Goal: Task Accomplishment & Management: Use online tool/utility

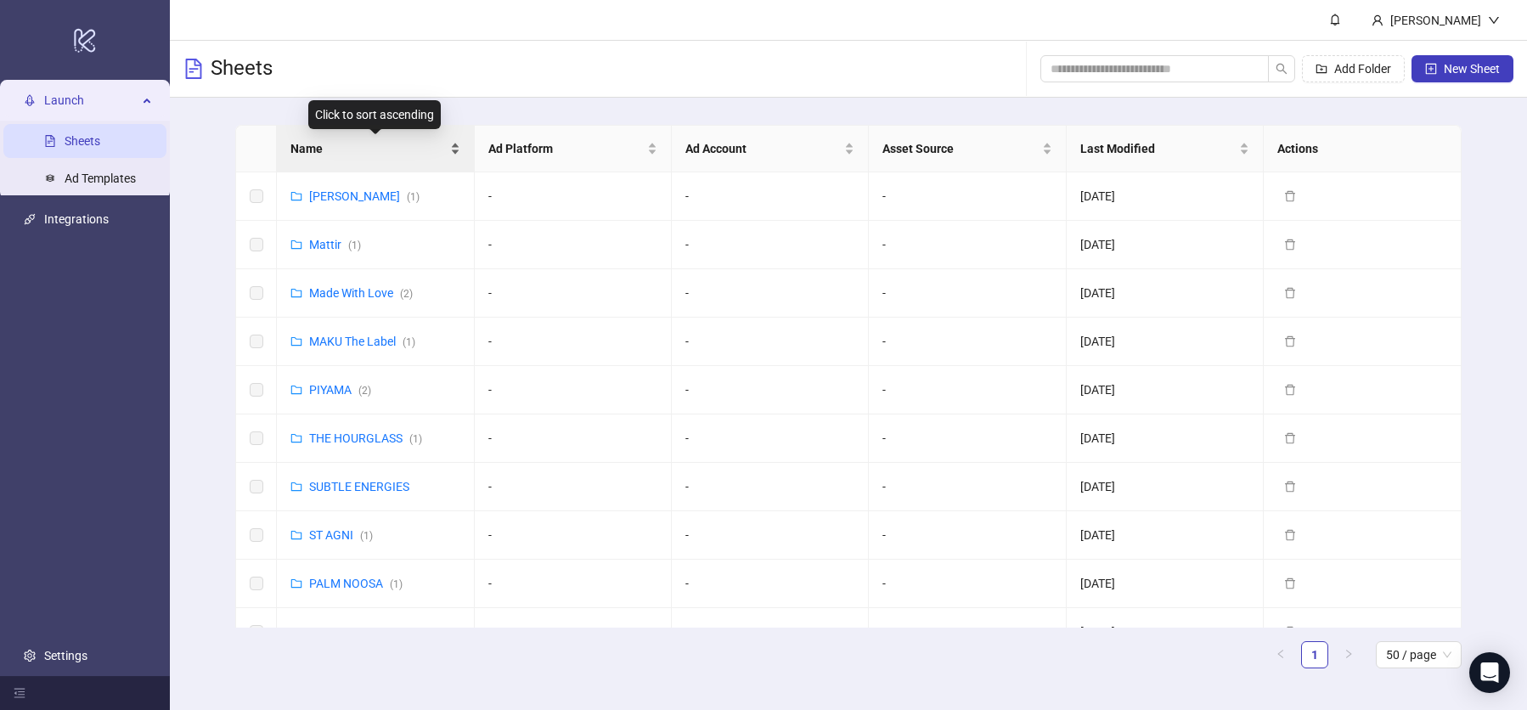
click at [414, 153] on span "Name" at bounding box center [367, 148] width 155 height 19
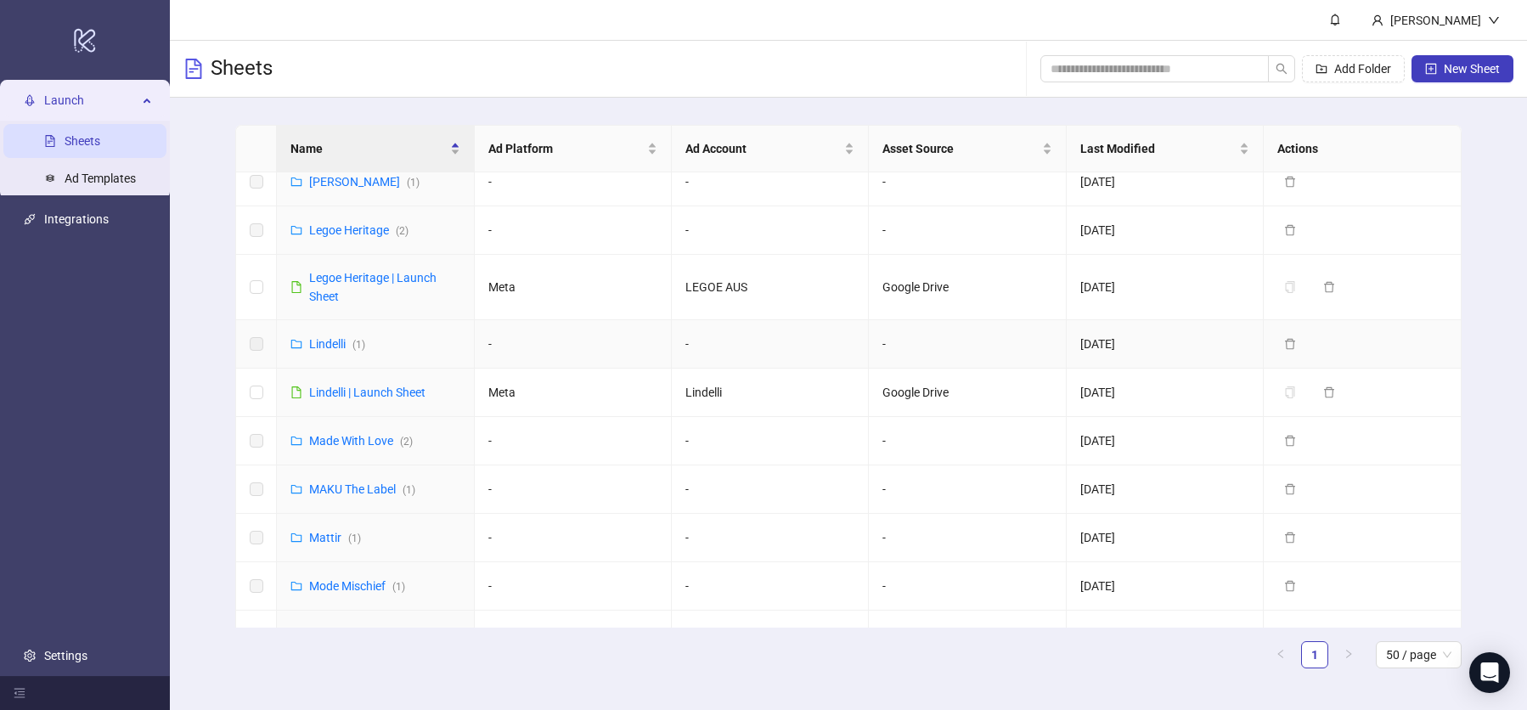
scroll to position [888, 0]
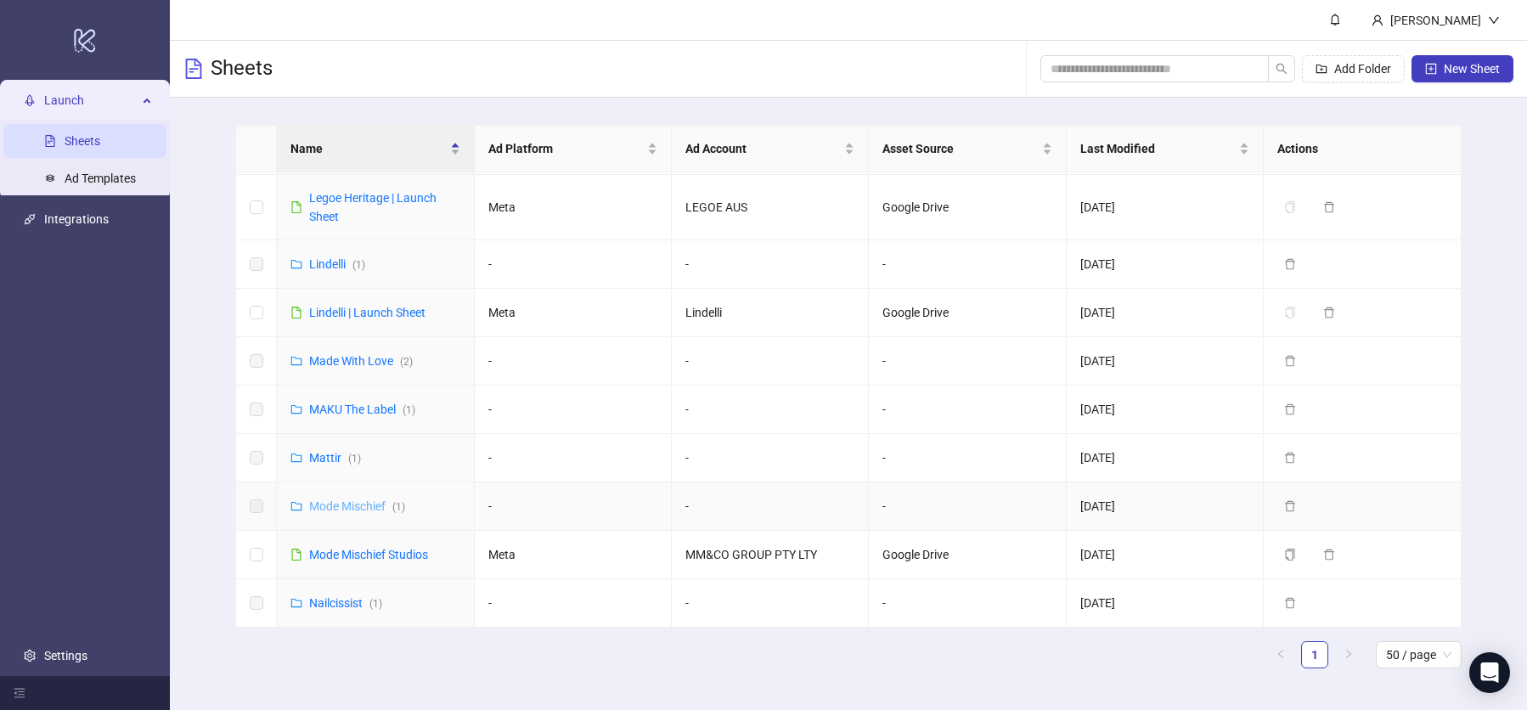
click at [351, 499] on link "Mode Mischief ( 1 )" at bounding box center [357, 506] width 96 height 14
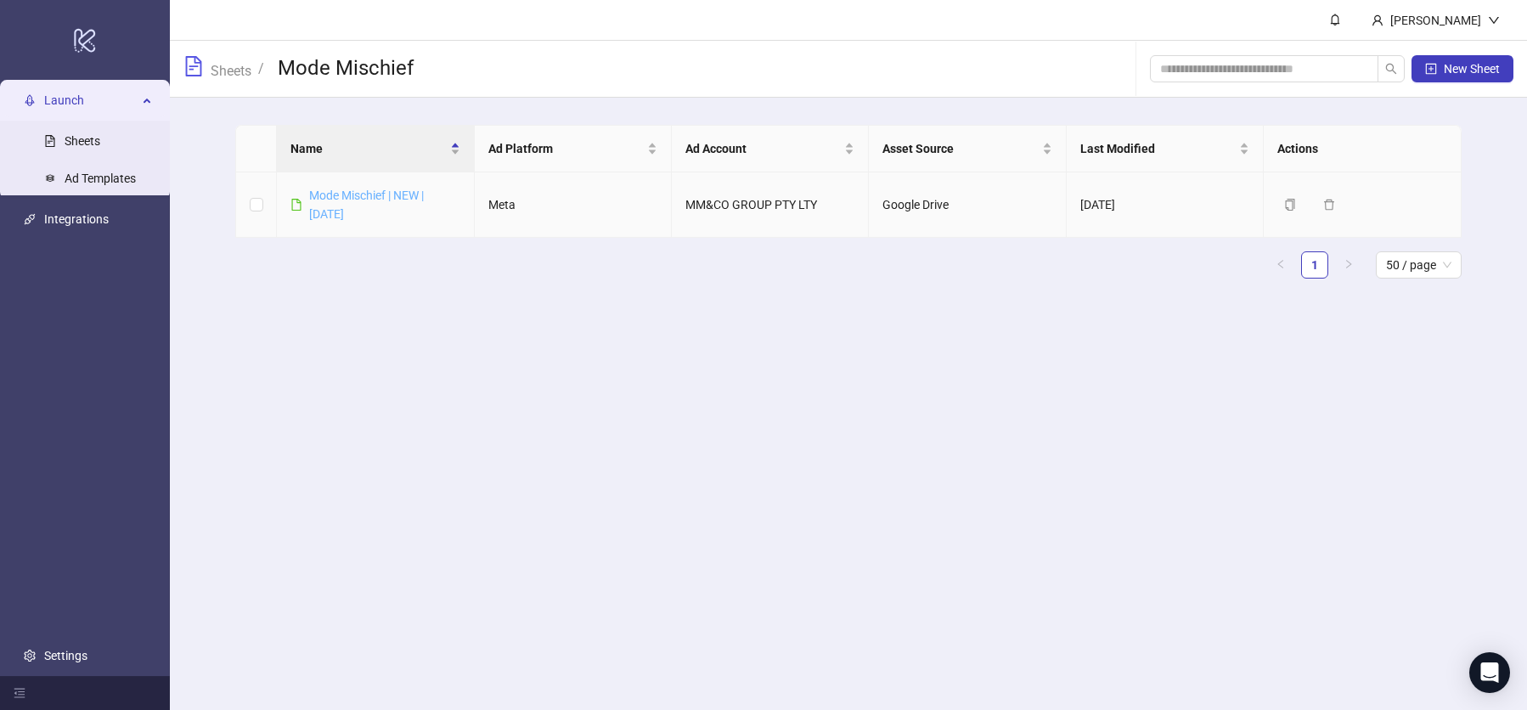
click at [376, 196] on link "Mode Mischief | NEW | [DATE]" at bounding box center [366, 205] width 115 height 32
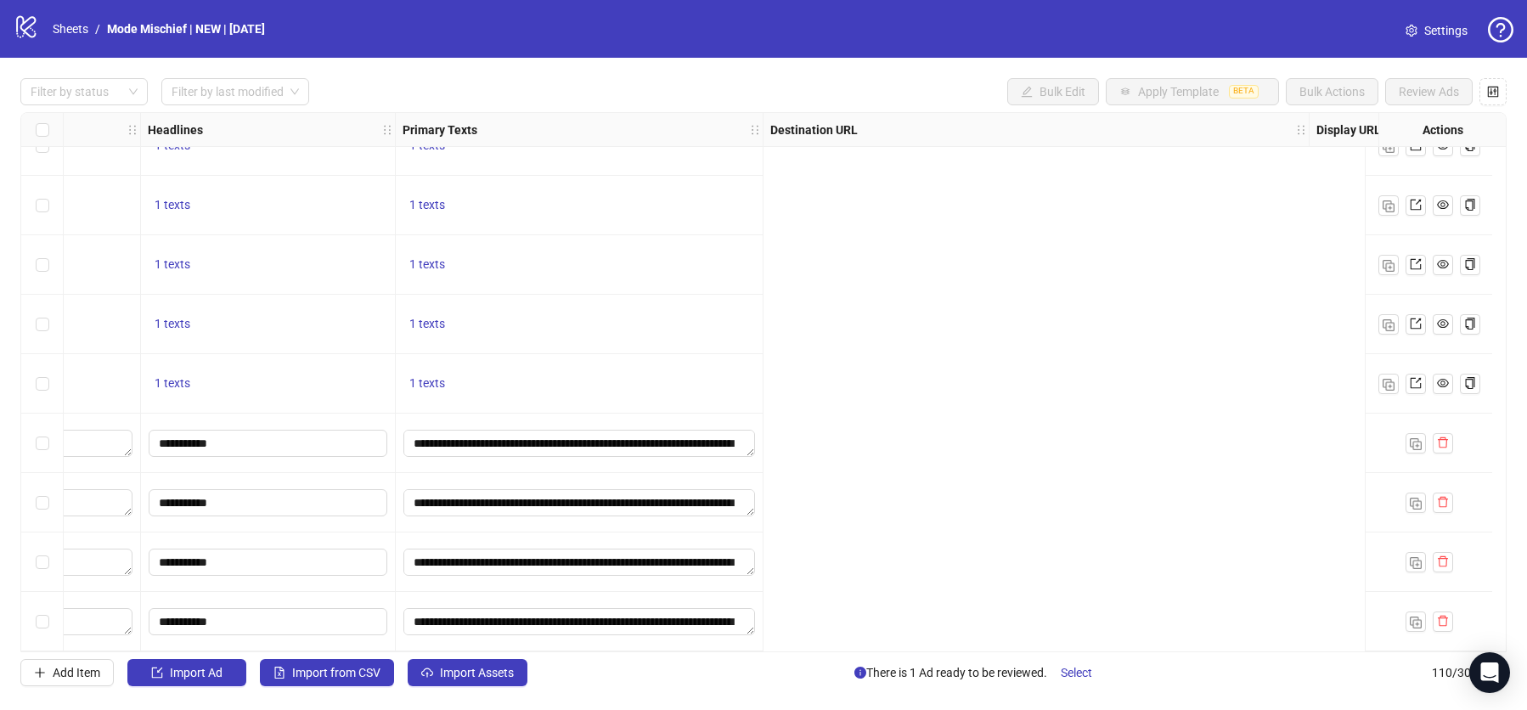
scroll to position [6041, 0]
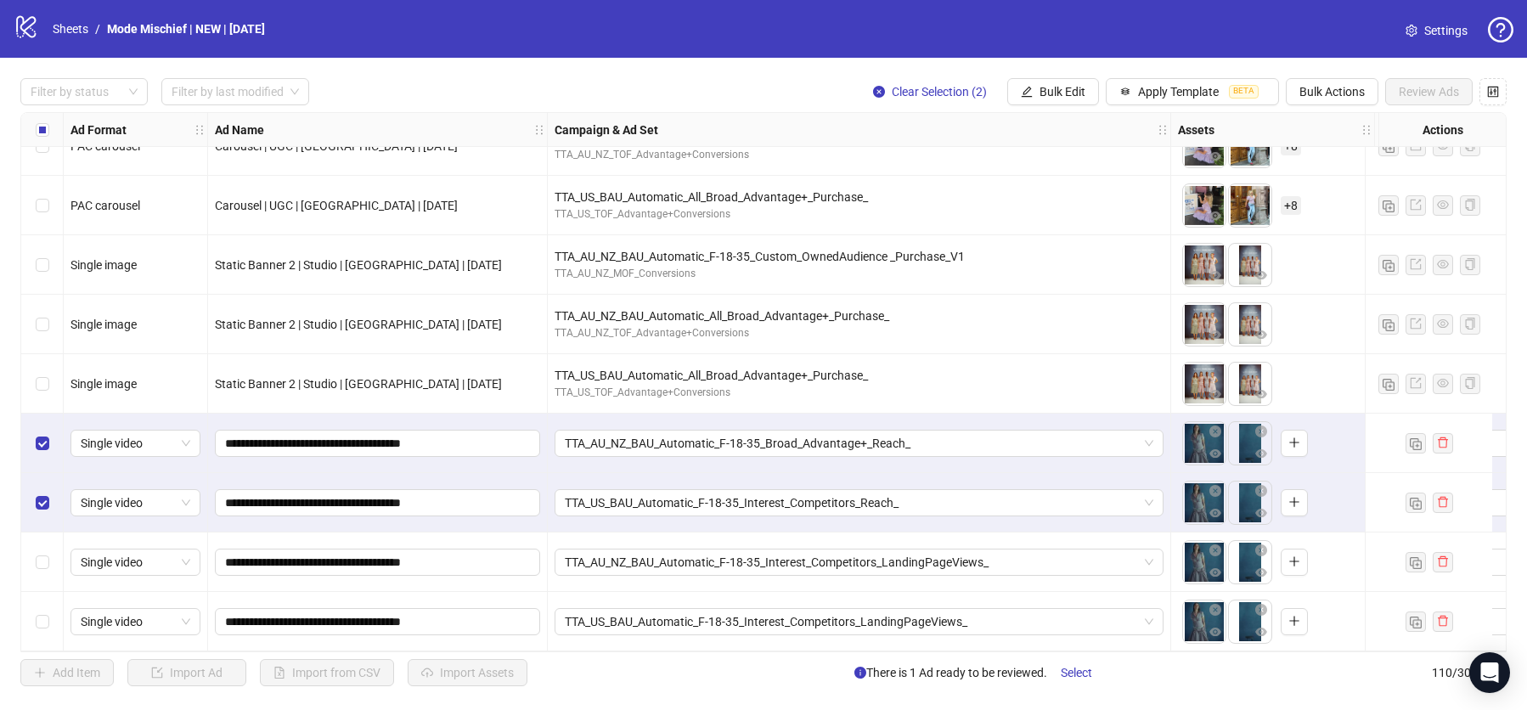
click at [49, 564] on div "Select row 109" at bounding box center [42, 561] width 42 height 59
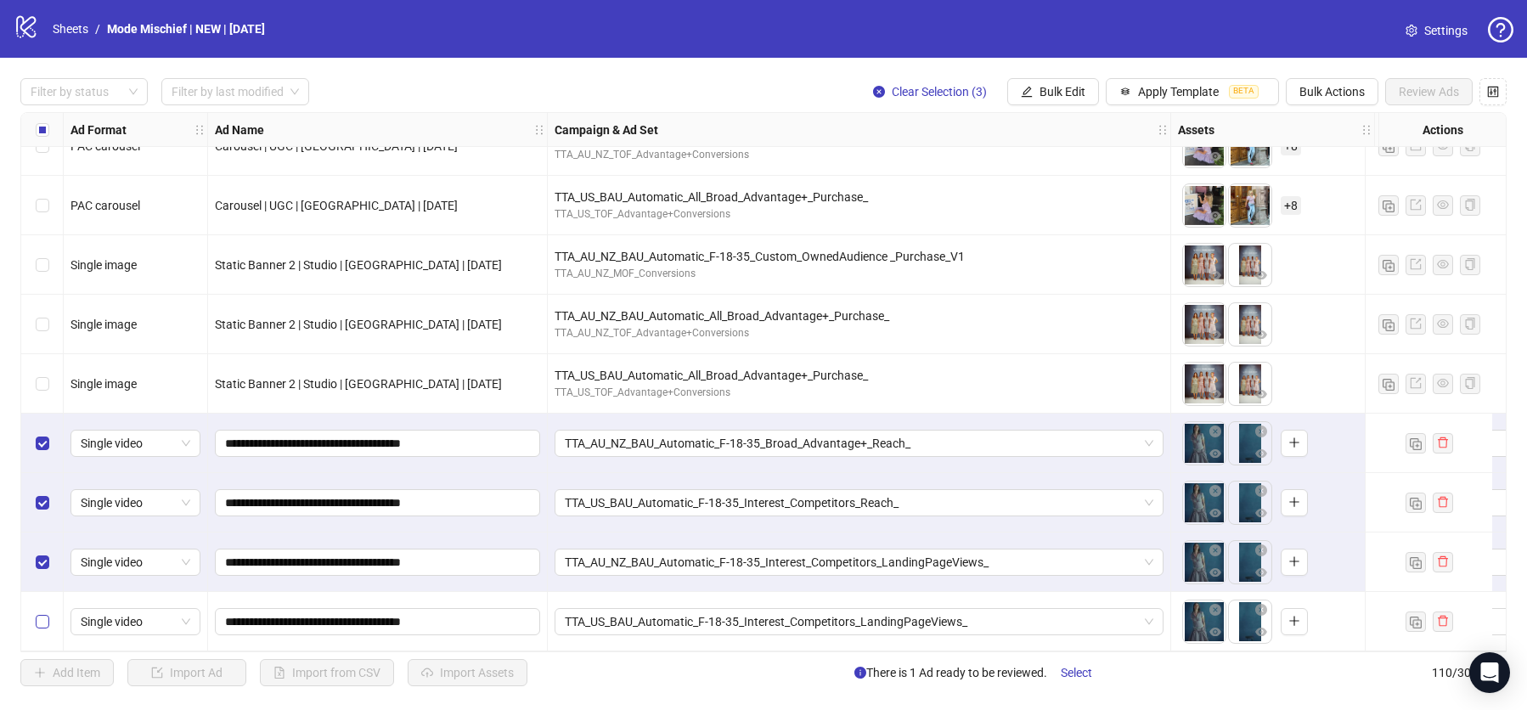
click at [43, 612] on label "Select row 110" at bounding box center [43, 621] width 14 height 19
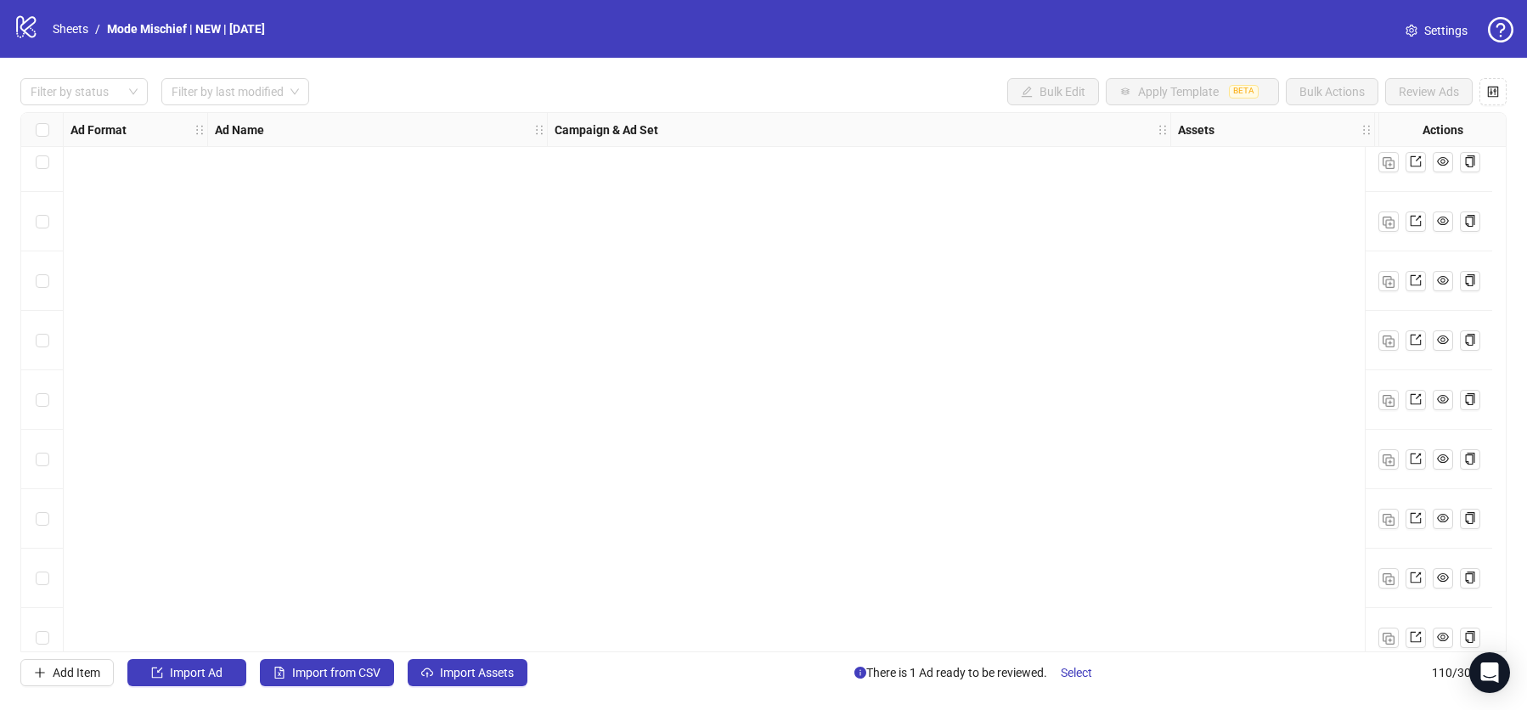
scroll to position [6041, 0]
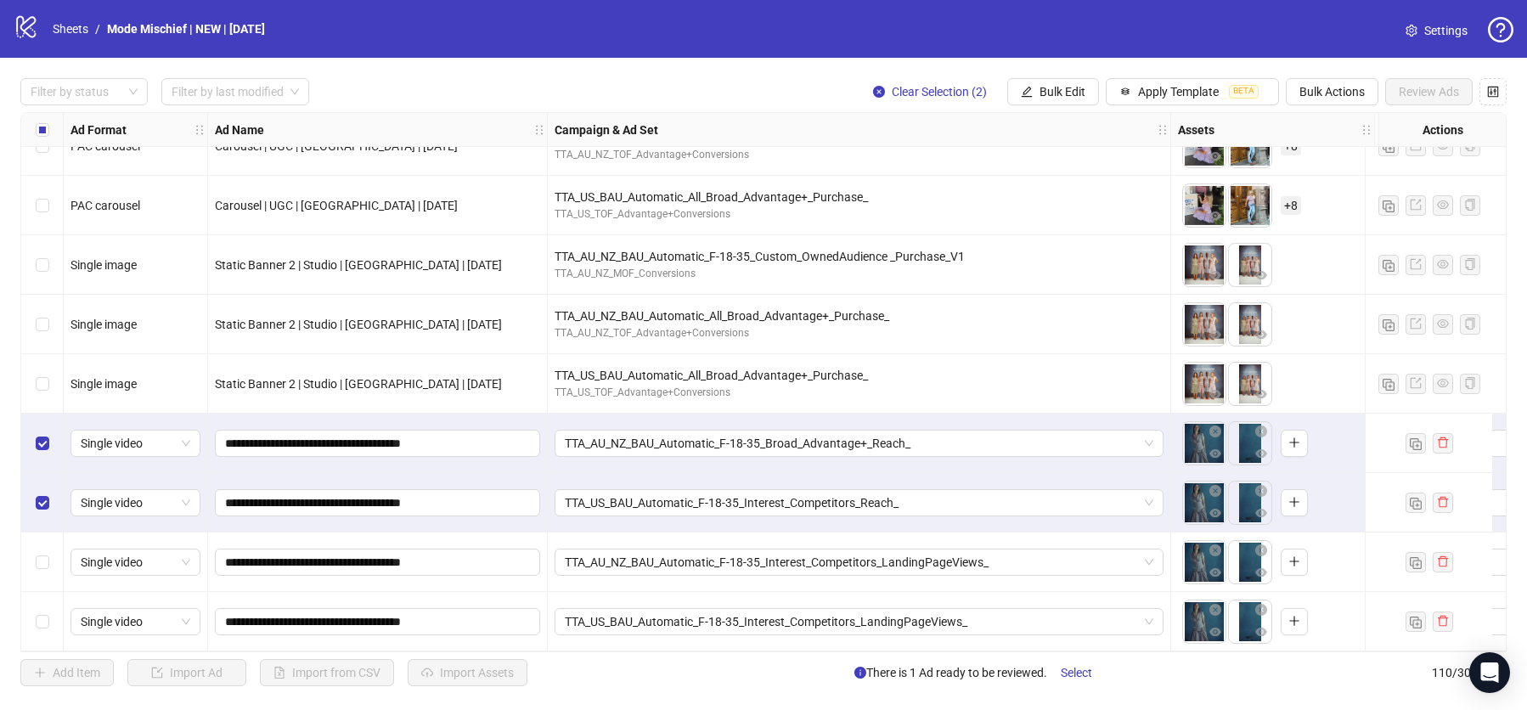
click at [45, 541] on div "Select row 109" at bounding box center [42, 561] width 42 height 59
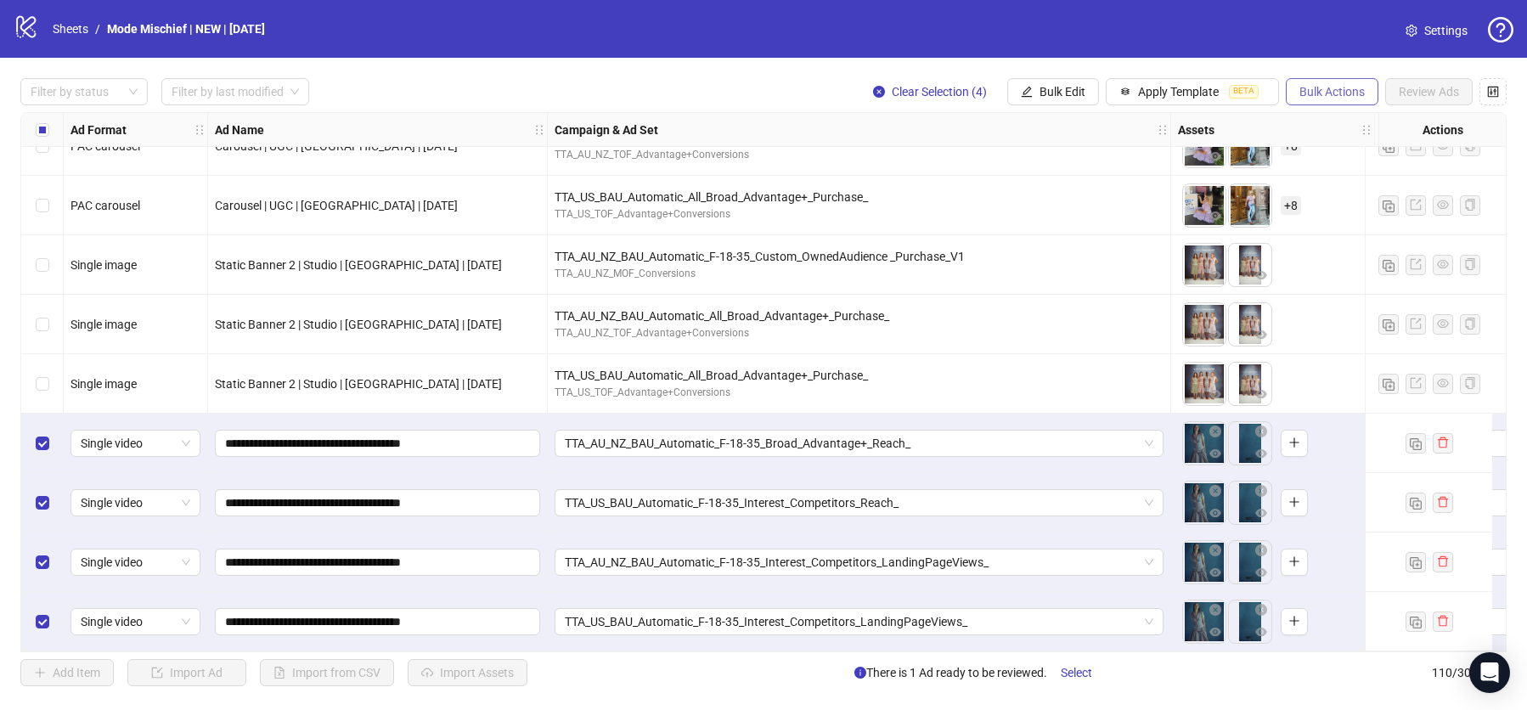
click at [1339, 87] on span "Bulk Actions" at bounding box center [1331, 92] width 65 height 14
click at [1363, 63] on div "Filter by status Filter by last modified Clear Selection (4) Bulk Edit Apply Te…" at bounding box center [763, 382] width 1527 height 649
click at [36, 443] on label "Select row 107" at bounding box center [43, 443] width 14 height 19
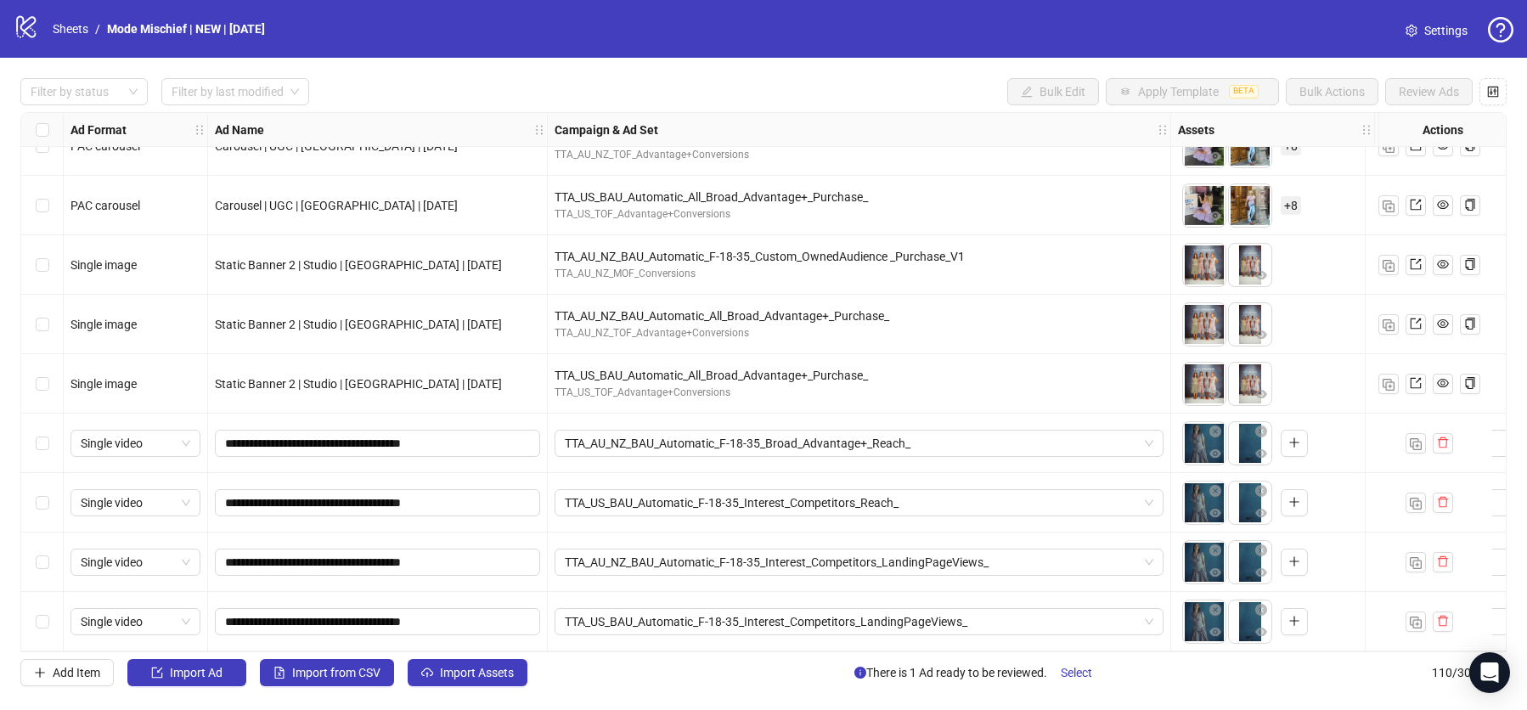
click at [46, 453] on div "Select row 107" at bounding box center [42, 443] width 42 height 59
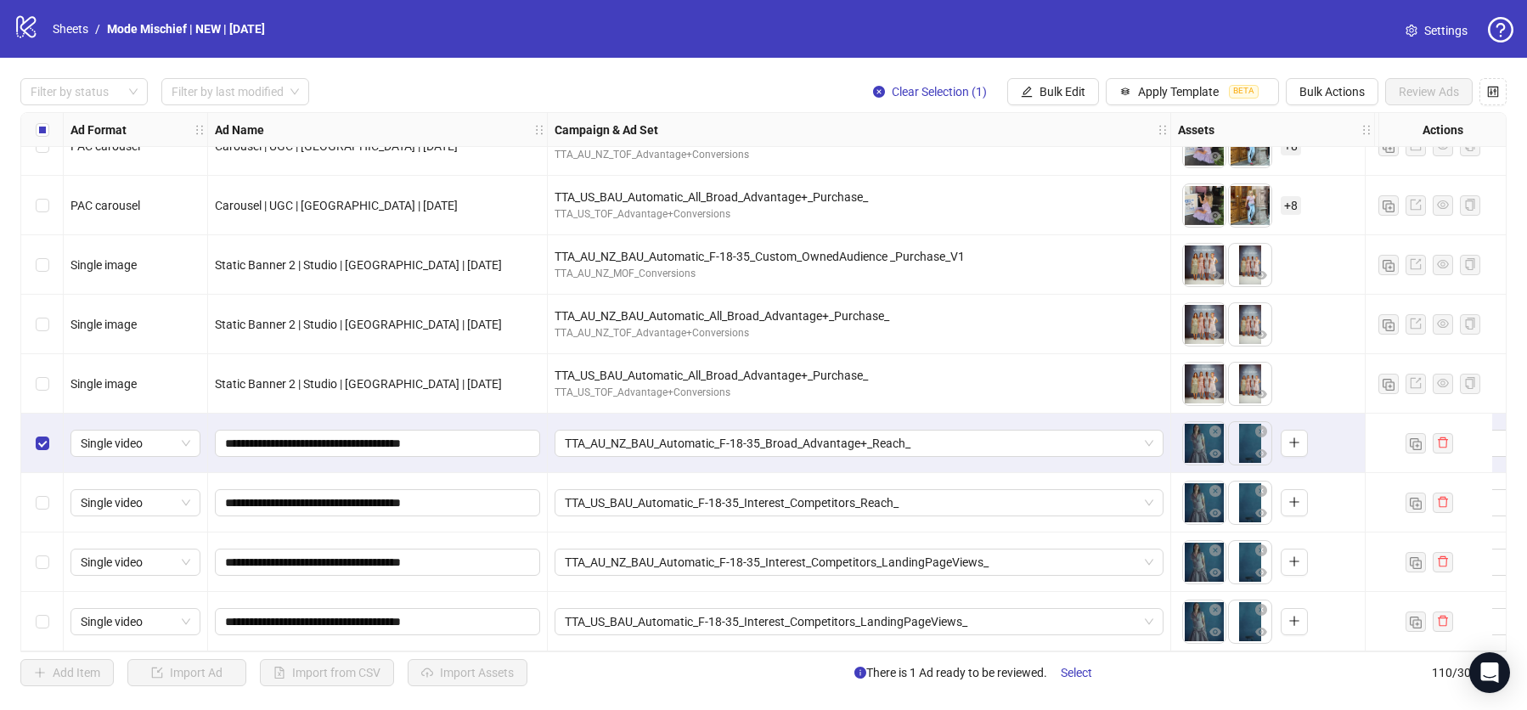
scroll to position [6041, 836]
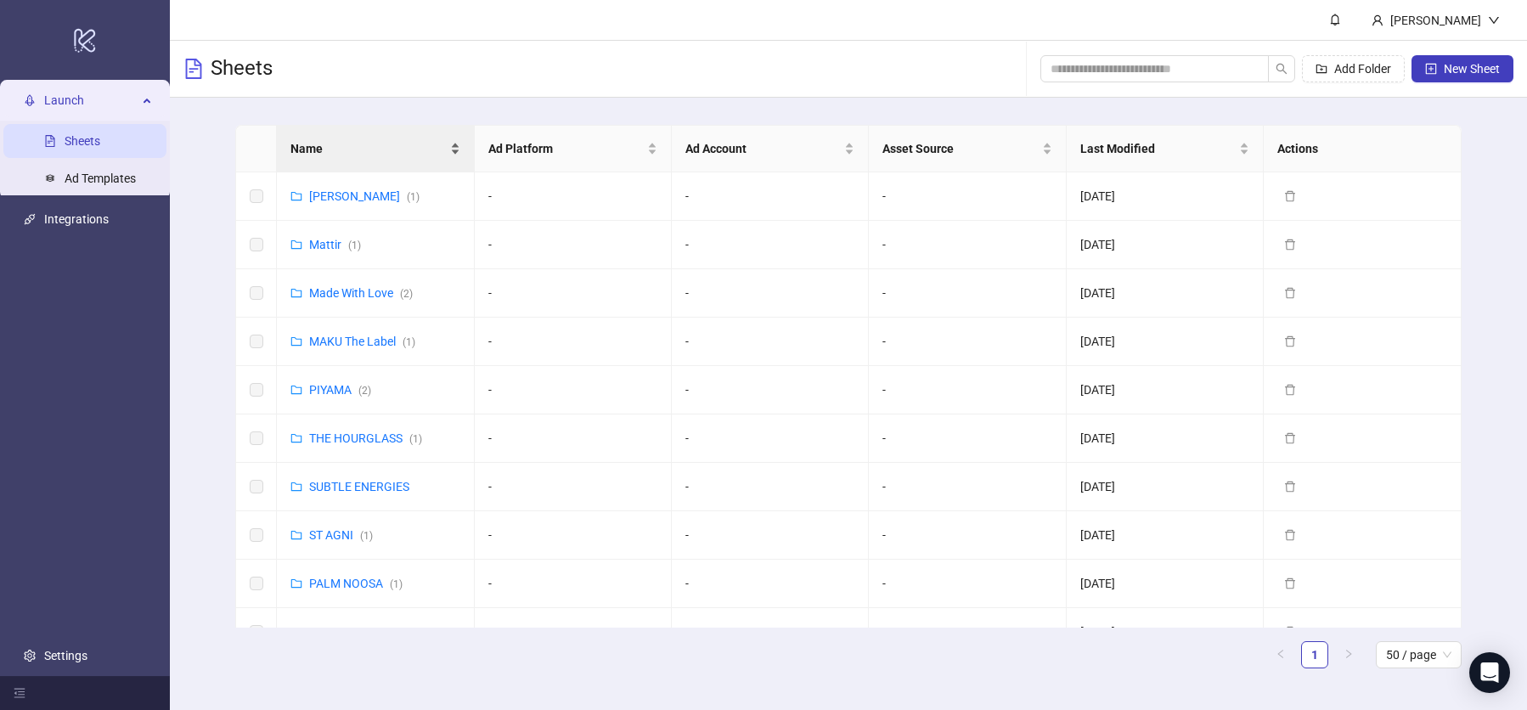
click at [381, 141] on span "Name" at bounding box center [367, 148] width 155 height 19
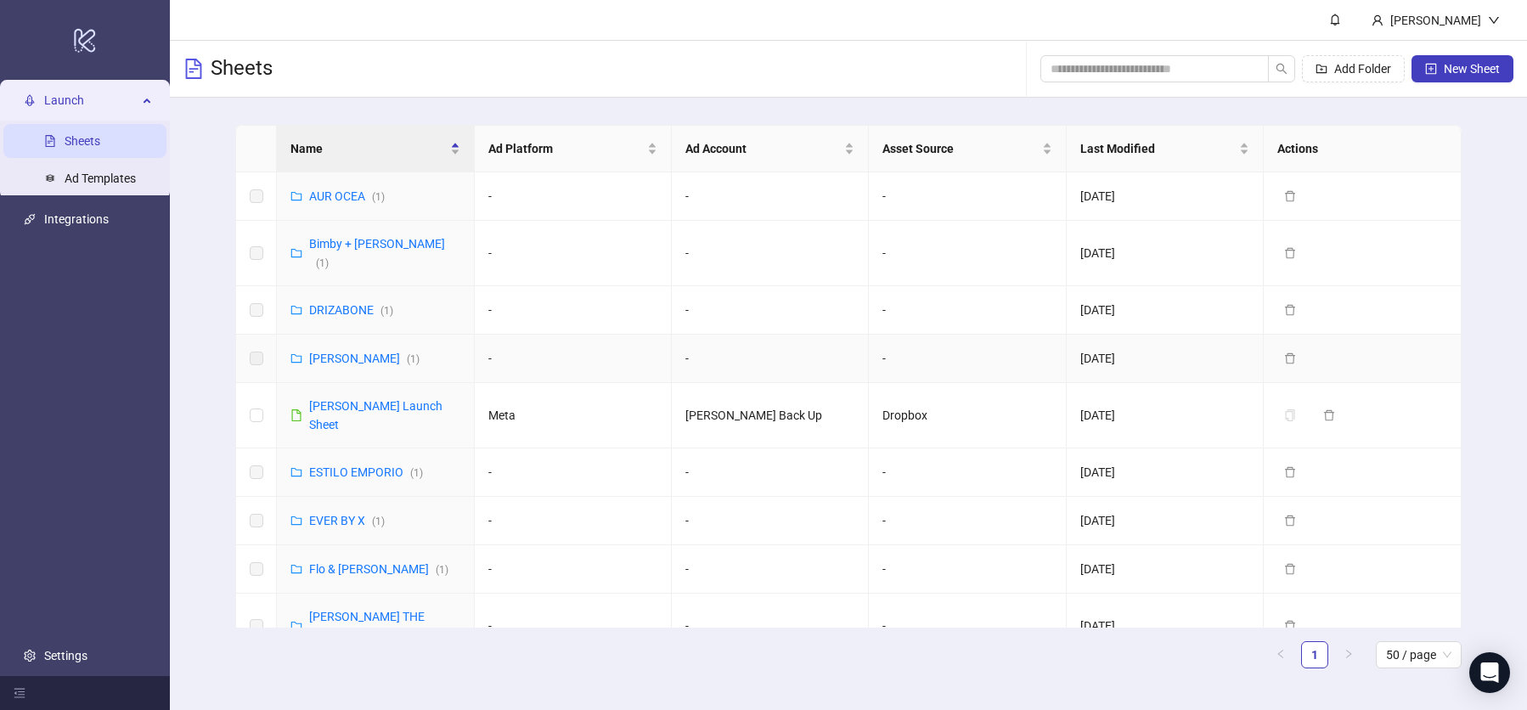
scroll to position [99, 0]
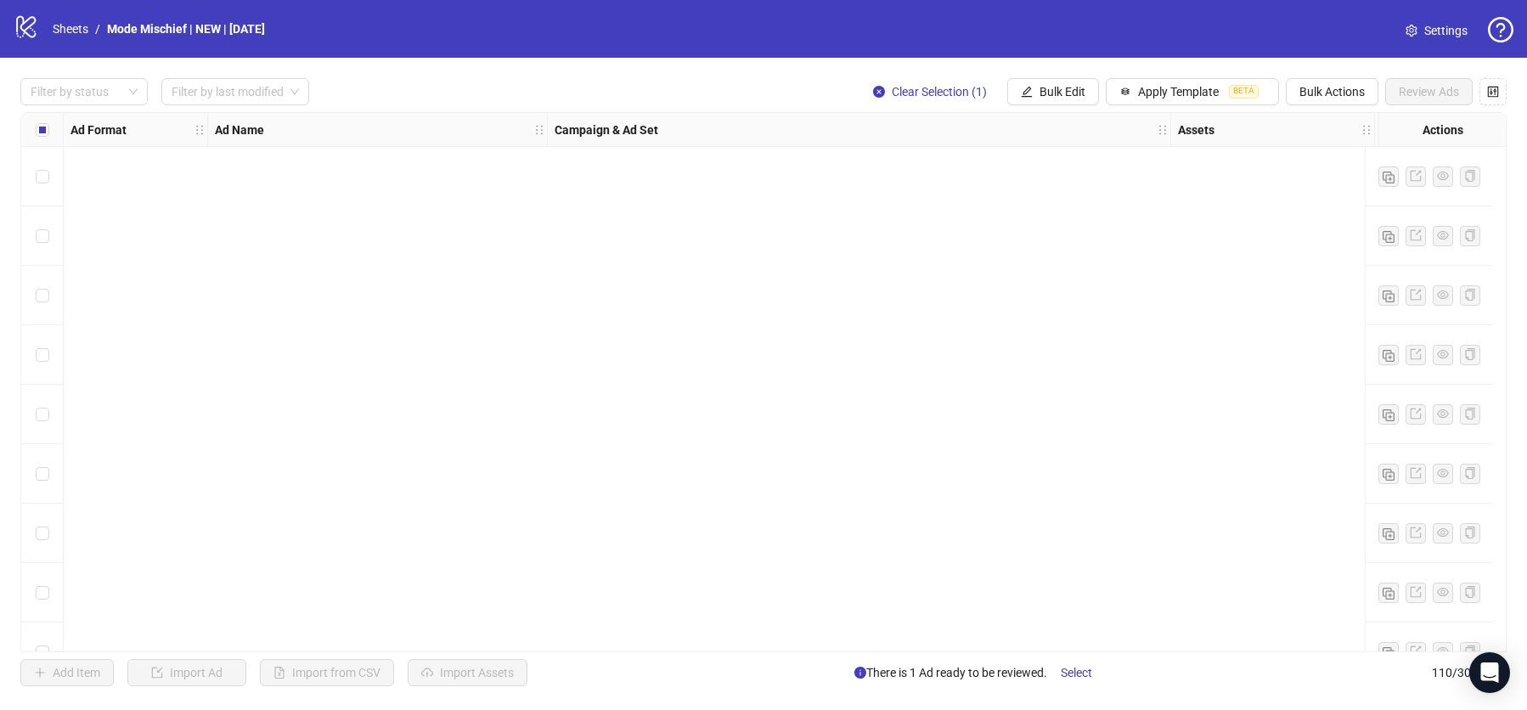
scroll to position [6041, 836]
